Goal: Task Accomplishment & Management: Use online tool/utility

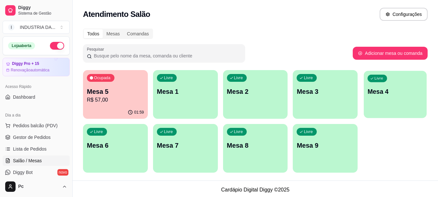
click at [392, 92] on p "Mesa 4" at bounding box center [395, 91] width 55 height 9
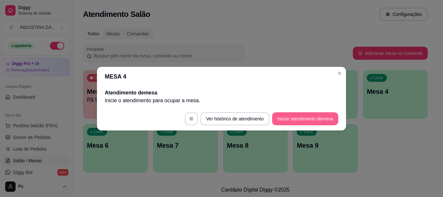
click at [295, 113] on button "Iniciar atendimento de mesa" at bounding box center [305, 118] width 66 height 13
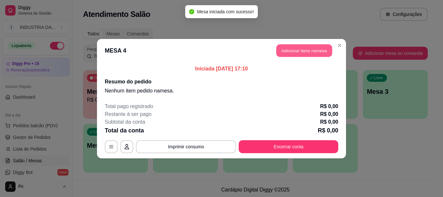
click at [298, 51] on button "Adicionar itens na mesa" at bounding box center [304, 50] width 56 height 13
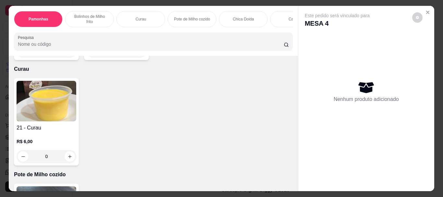
scroll to position [389, 0]
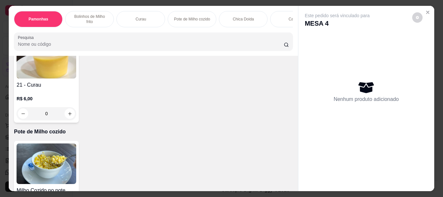
click at [121, 15] on input "0" at bounding box center [116, 8] width 36 height 13
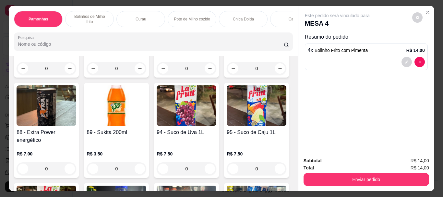
scroll to position [1621, 0]
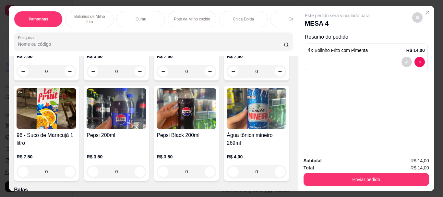
type input "4"
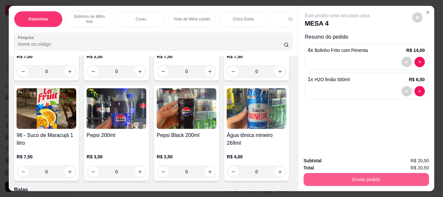
type input "1"
click at [374, 175] on button "Enviar pedido" at bounding box center [365, 179] width 125 height 13
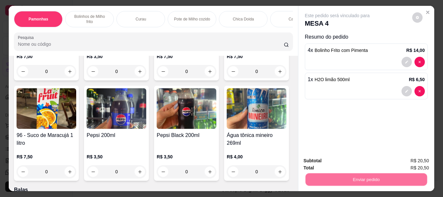
click at [415, 161] on button "Enviar pedido" at bounding box center [412, 161] width 37 height 12
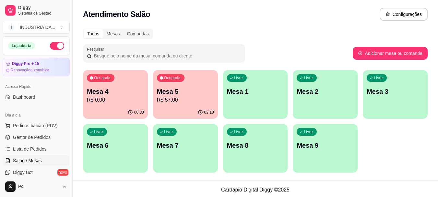
click at [177, 90] on p "Mesa 5" at bounding box center [185, 91] width 57 height 9
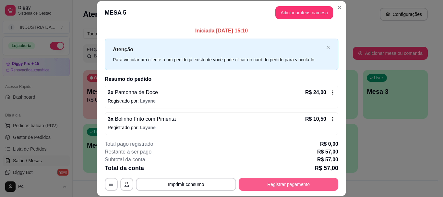
click at [279, 182] on button "Registrar pagamento" at bounding box center [289, 184] width 100 height 13
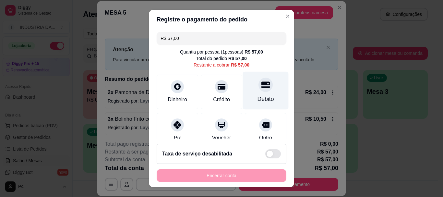
click at [263, 94] on div "Débito" at bounding box center [266, 91] width 46 height 38
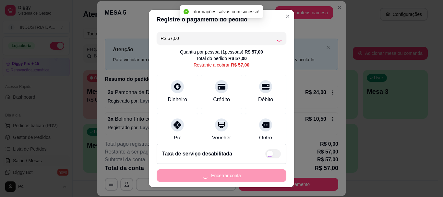
type input "R$ 0,00"
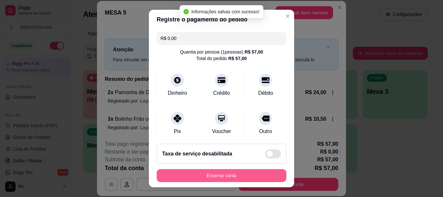
click at [248, 170] on button "Encerrar conta" at bounding box center [222, 175] width 130 height 13
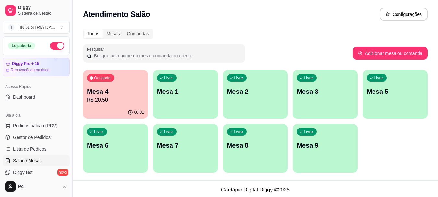
click at [390, 95] on p "Mesa 5" at bounding box center [395, 91] width 57 height 9
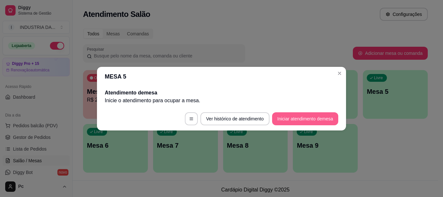
click at [295, 120] on button "Iniciar atendimento de mesa" at bounding box center [305, 118] width 66 height 13
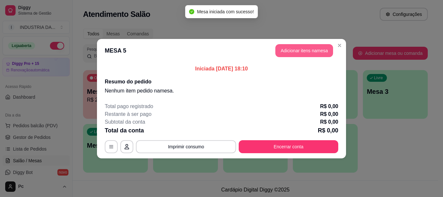
click at [289, 45] on button "Adicionar itens na mesa" at bounding box center [304, 50] width 58 height 13
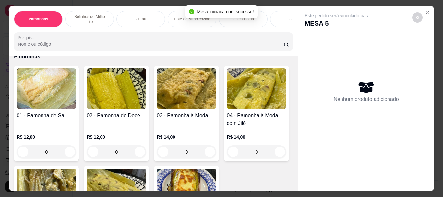
scroll to position [32, 0]
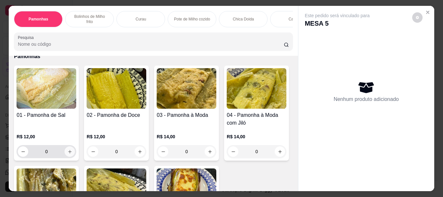
click at [68, 149] on button "increase-product-quantity" at bounding box center [70, 151] width 10 height 10
type input "1"
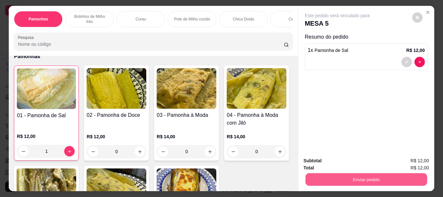
click at [366, 177] on button "Enviar pedido" at bounding box center [366, 179] width 122 height 13
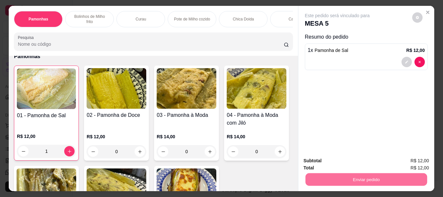
click at [405, 159] on button "Enviar pedido" at bounding box center [412, 161] width 37 height 12
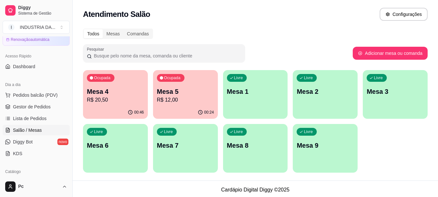
scroll to position [65, 0]
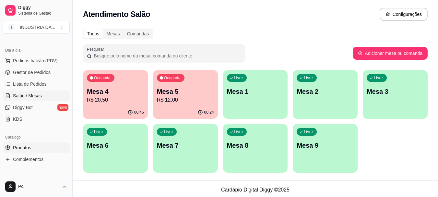
click at [27, 147] on span "Produtos" at bounding box center [22, 147] width 18 height 6
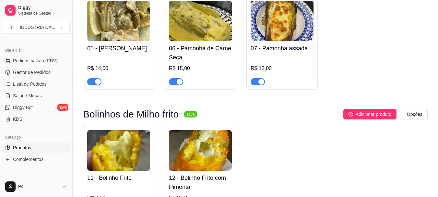
scroll to position [324, 0]
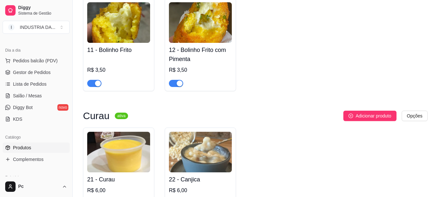
click at [177, 84] on div "button" at bounding box center [180, 83] width 6 height 6
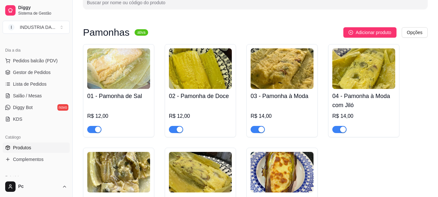
scroll to position [0, 0]
